Goal: Navigation & Orientation: Find specific page/section

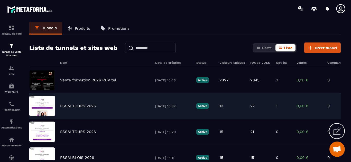
scroll to position [2746, 0]
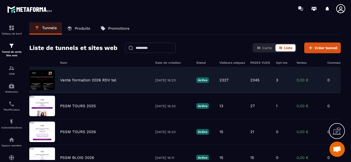
click at [93, 81] on p "Vente formation 2026 RDV tel" at bounding box center [88, 80] width 56 height 5
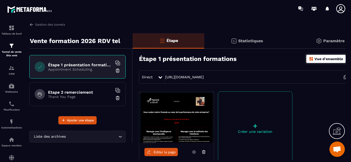
click at [252, 41] on p "Statistiques" at bounding box center [250, 41] width 25 height 5
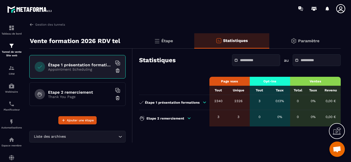
click at [202, 103] on icon at bounding box center [204, 102] width 5 height 5
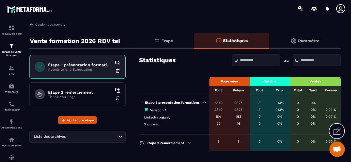
click at [203, 104] on icon at bounding box center [204, 102] width 5 height 5
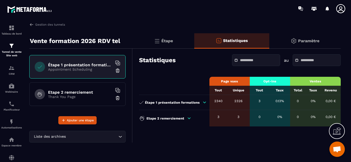
click at [203, 104] on icon at bounding box center [204, 102] width 5 height 5
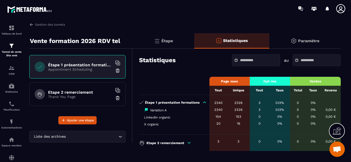
click at [203, 104] on icon at bounding box center [204, 102] width 5 height 5
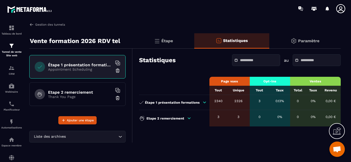
click at [34, 24] on img at bounding box center [31, 24] width 5 height 5
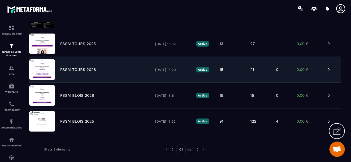
scroll to position [69, 0]
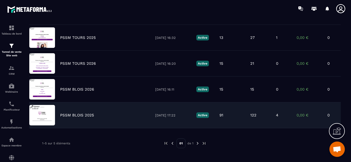
click at [83, 119] on div "PSSM BLOIS 2025 [DATE] 17:22 Active 91 122 4 0,00 € 0" at bounding box center [184, 116] width 311 height 26
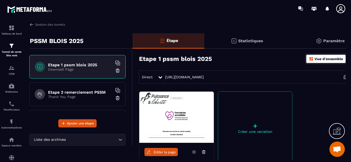
click at [259, 38] on div "Statistiques" at bounding box center [246, 40] width 85 height 15
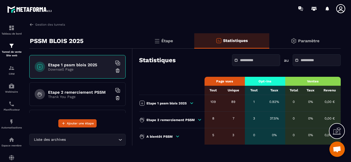
click at [199, 119] on icon at bounding box center [199, 120] width 5 height 5
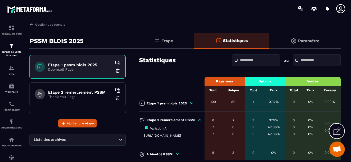
click at [197, 118] on div "Etape 2 remerciement PSSM" at bounding box center [170, 120] width 63 height 6
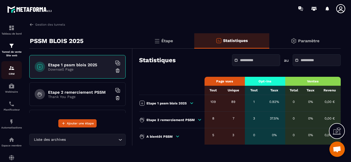
click at [8, 68] on div "CRM" at bounding box center [11, 70] width 21 height 10
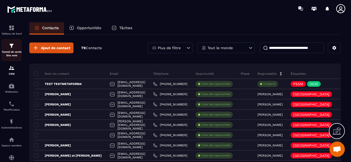
click at [7, 45] on div "Tunnel de vente Site web" at bounding box center [11, 50] width 21 height 15
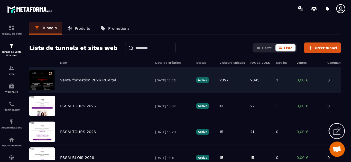
click at [257, 81] on p "2345" at bounding box center [254, 80] width 9 height 5
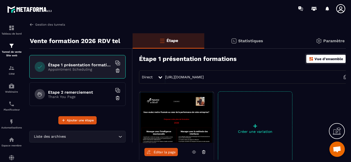
click at [30, 25] on img at bounding box center [31, 24] width 5 height 5
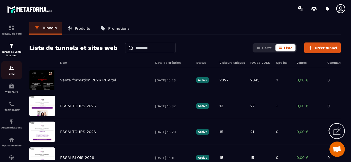
click at [12, 68] on img at bounding box center [11, 68] width 6 height 6
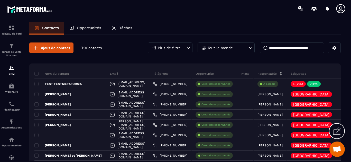
click at [92, 31] on div "Opportunités" at bounding box center [85, 28] width 42 height 12
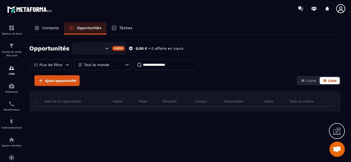
click at [121, 25] on div "Tâches" at bounding box center [121, 28] width 31 height 12
